Goal: Find specific page/section

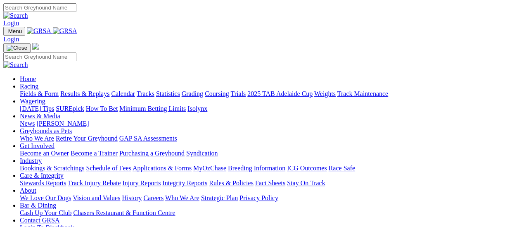
click at [40, 90] on link "Fields & Form" at bounding box center [39, 93] width 39 height 7
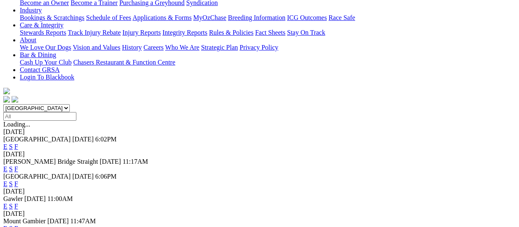
scroll to position [124, 0]
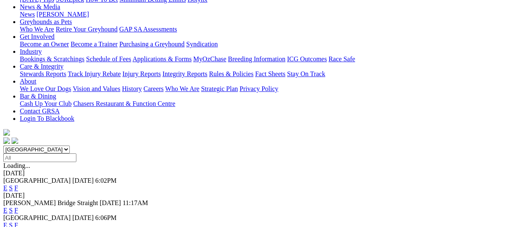
click at [18, 206] on link "F" at bounding box center [16, 209] width 4 height 7
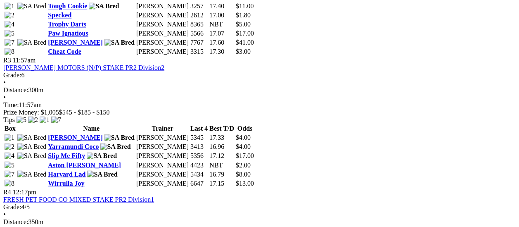
scroll to position [619, 0]
